Goal: Check status: Check status

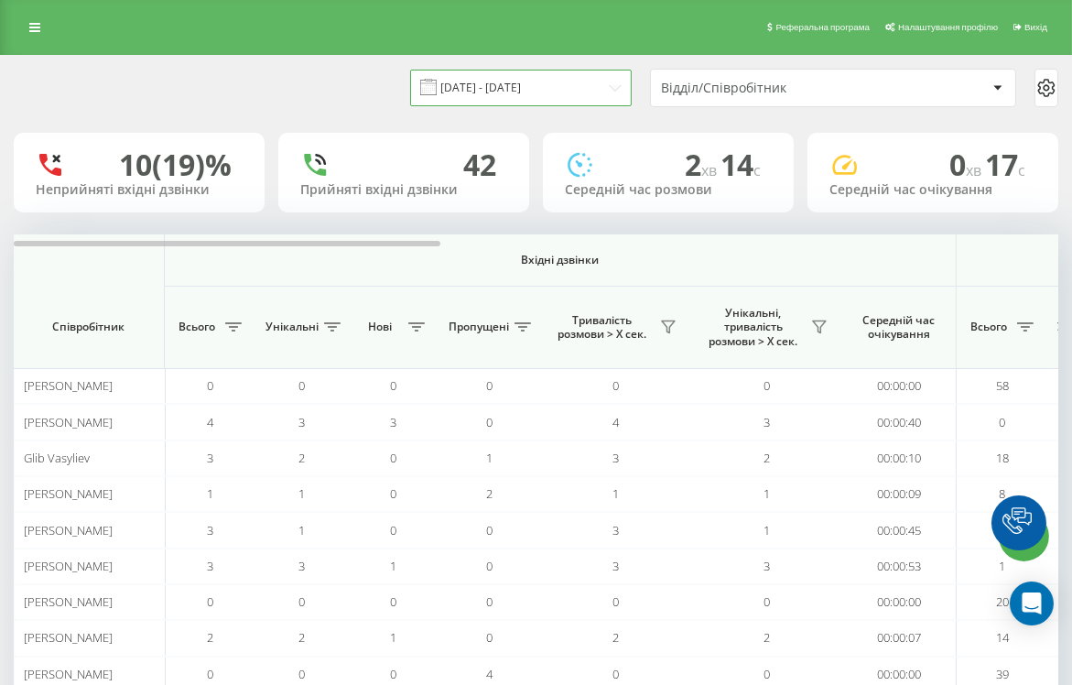
click at [528, 86] on input "[DATE] - [DATE]" at bounding box center [520, 88] width 221 height 36
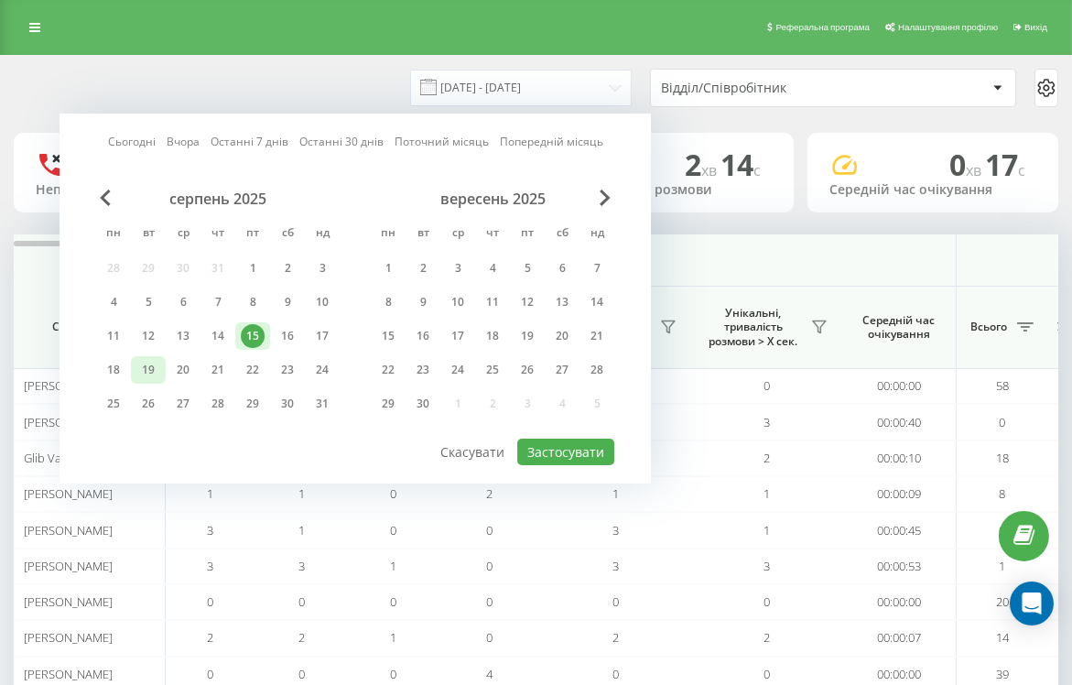
click at [160, 364] on div "19" at bounding box center [148, 370] width 24 height 24
click at [572, 450] on button "Застосувати" at bounding box center [565, 451] width 97 height 27
type input "[DATE] - [DATE]"
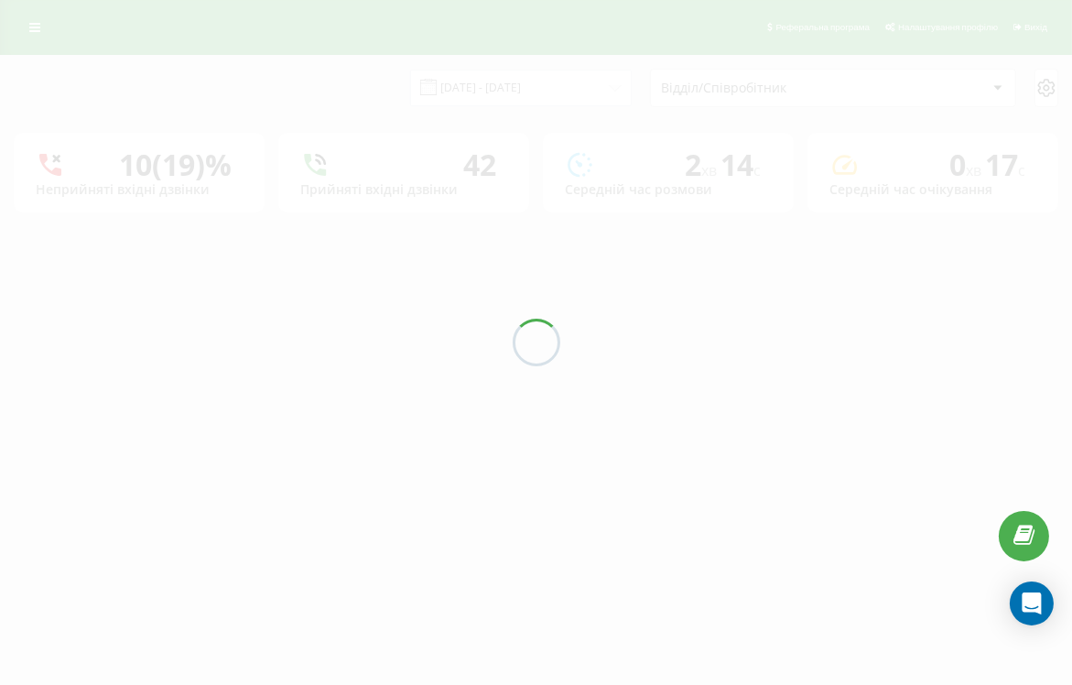
click at [854, 89] on div "Відділ/Співробітник" at bounding box center [770, 89] width 219 height 16
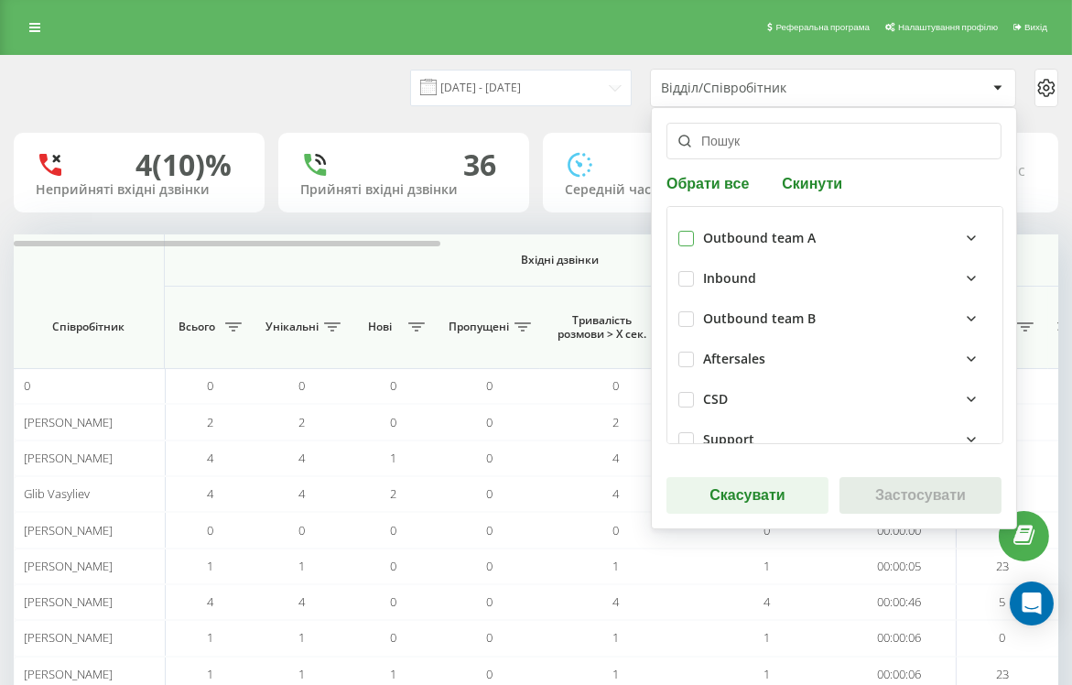
click at [687, 231] on label at bounding box center [686, 231] width 16 height 0
checkbox input "true"
click at [900, 491] on button "Застосувати" at bounding box center [920, 495] width 162 height 37
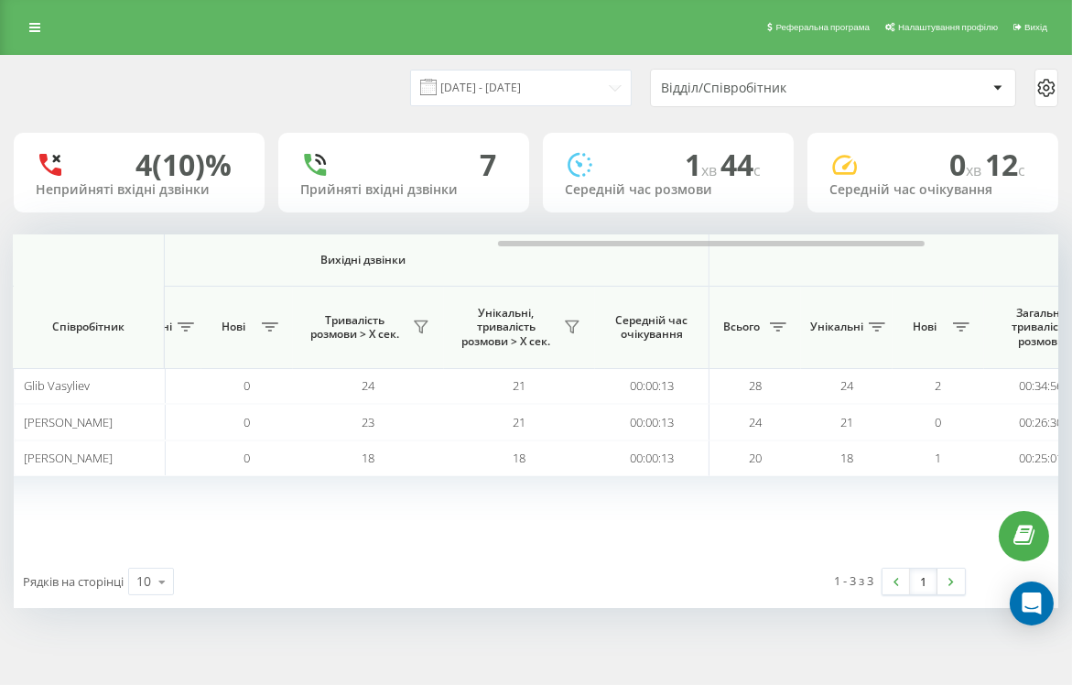
scroll to position [0, 1508]
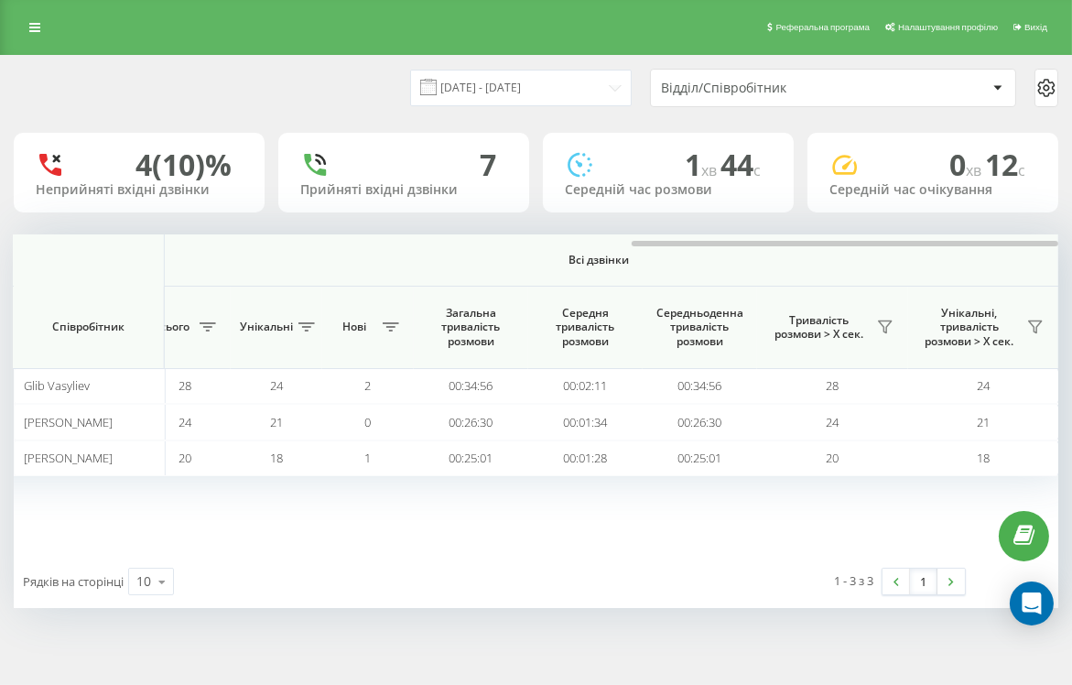
click at [783, 90] on div "Відділ/Співробітник" at bounding box center [770, 89] width 219 height 16
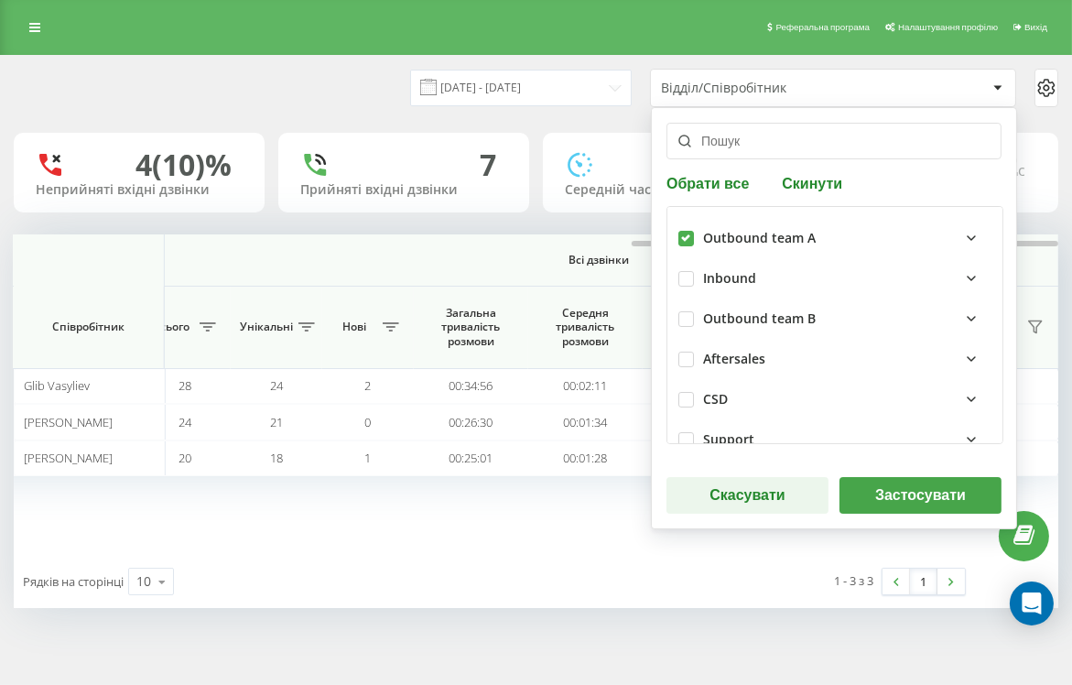
drag, startPoint x: 783, startPoint y: 90, endPoint x: 935, endPoint y: 497, distance: 434.7
click at [935, 497] on button "Застосувати" at bounding box center [920, 495] width 162 height 37
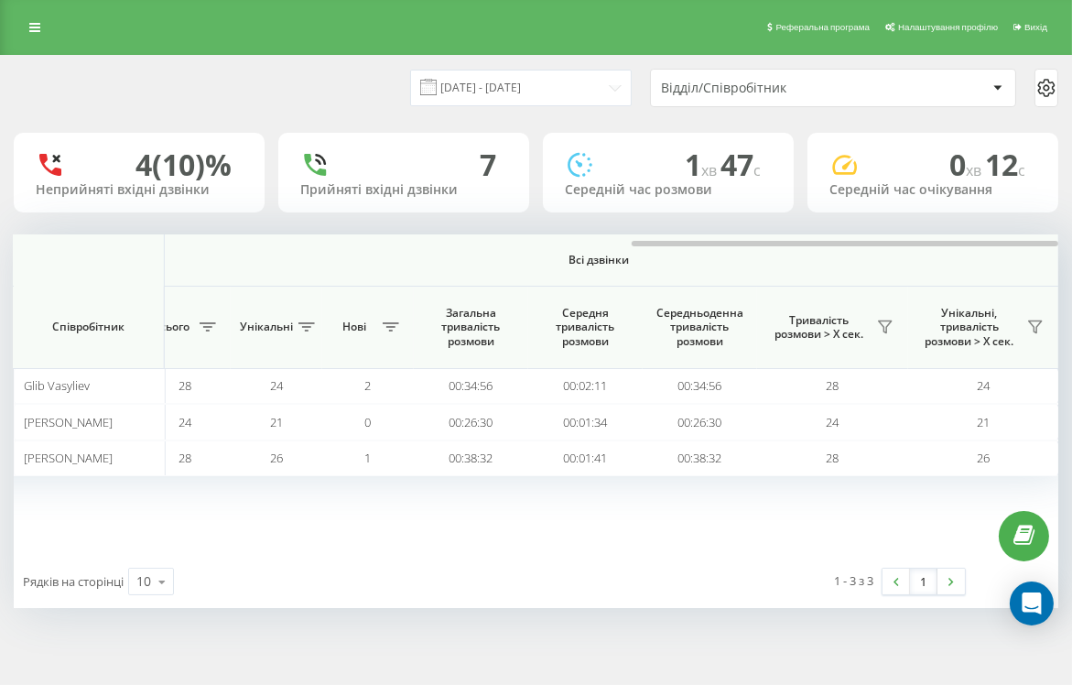
click at [771, 92] on div "Відділ/Співробітник" at bounding box center [770, 89] width 219 height 16
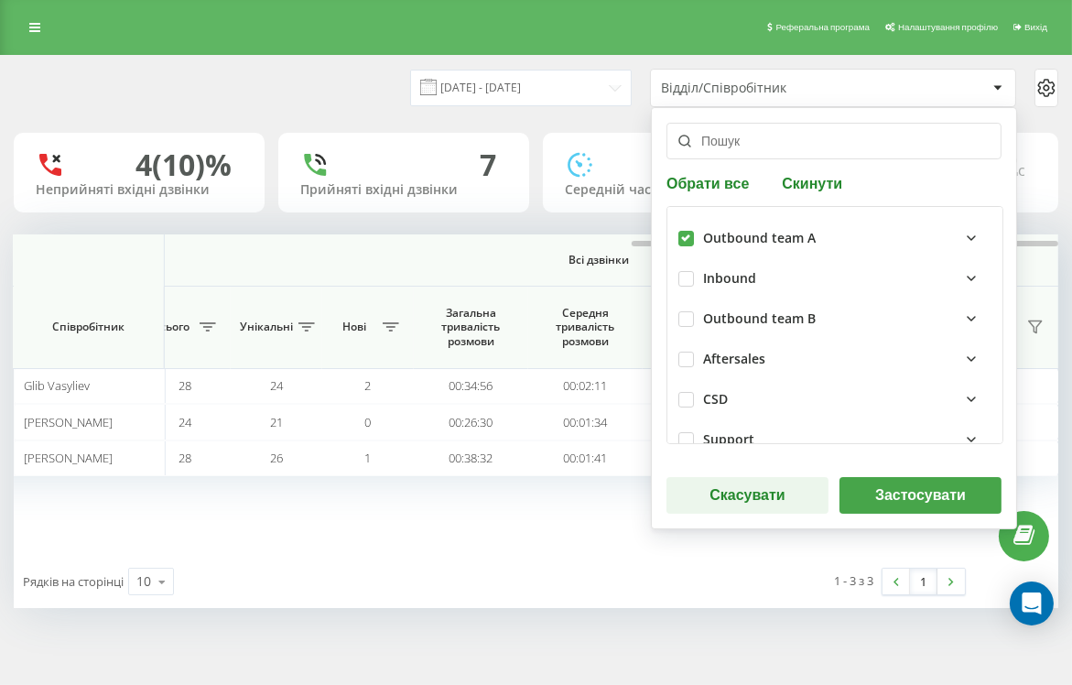
click at [914, 501] on button "Застосувати" at bounding box center [920, 495] width 162 height 37
